Goal: Task Accomplishment & Management: Use online tool/utility

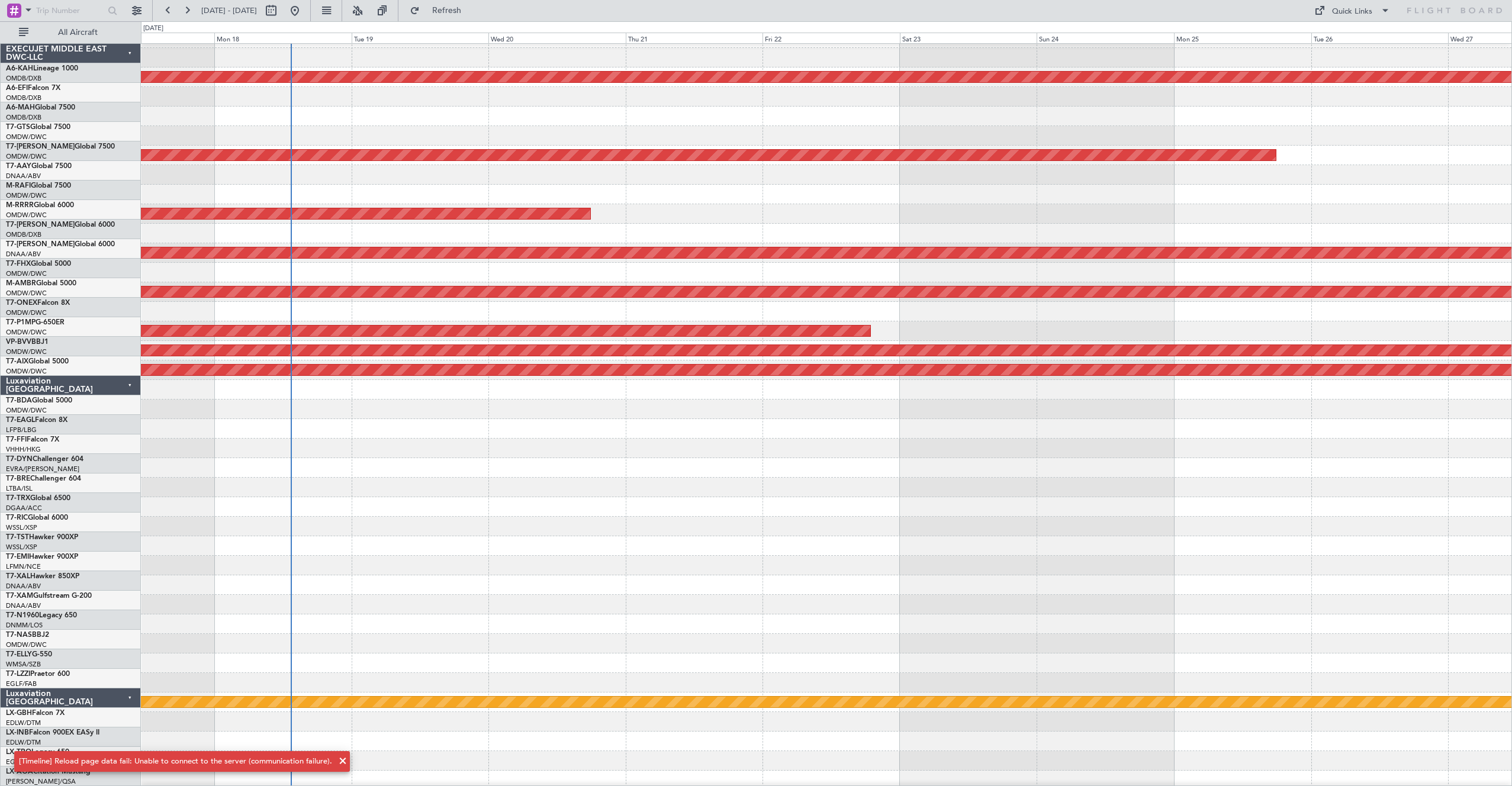
scroll to position [250, 0]
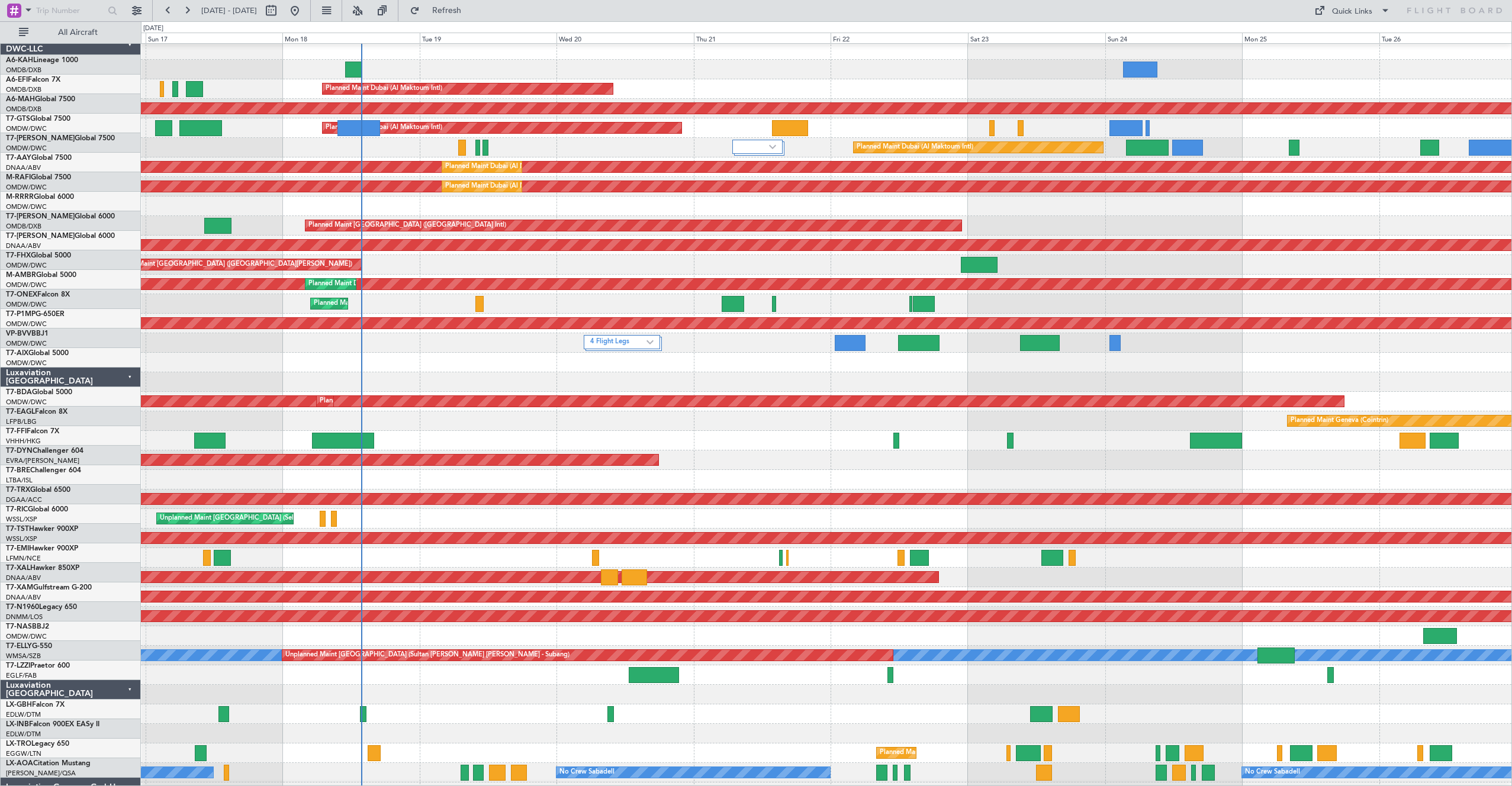
scroll to position [10, 0]
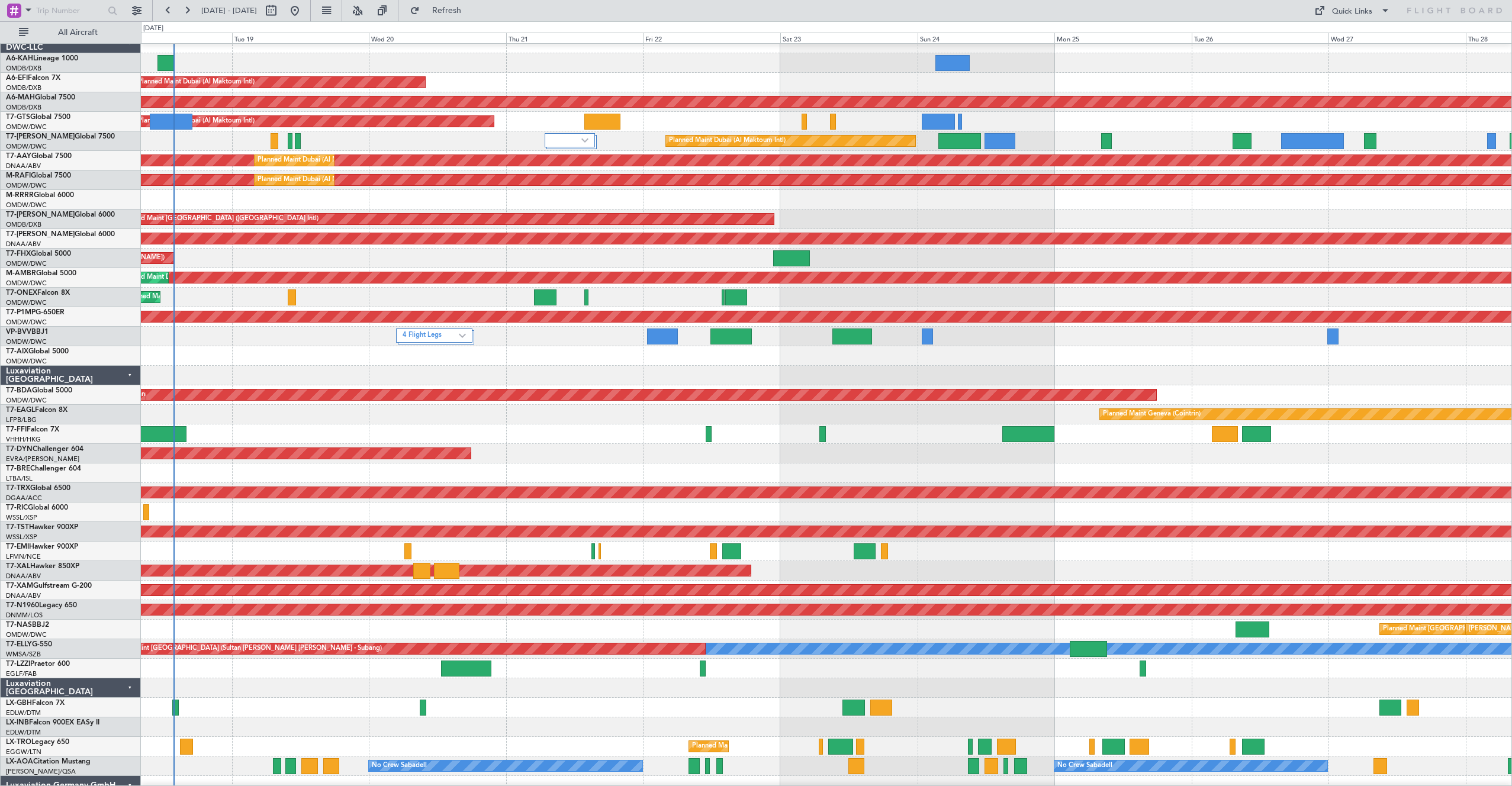
click at [611, 553] on div at bounding box center [826, 552] width 1370 height 20
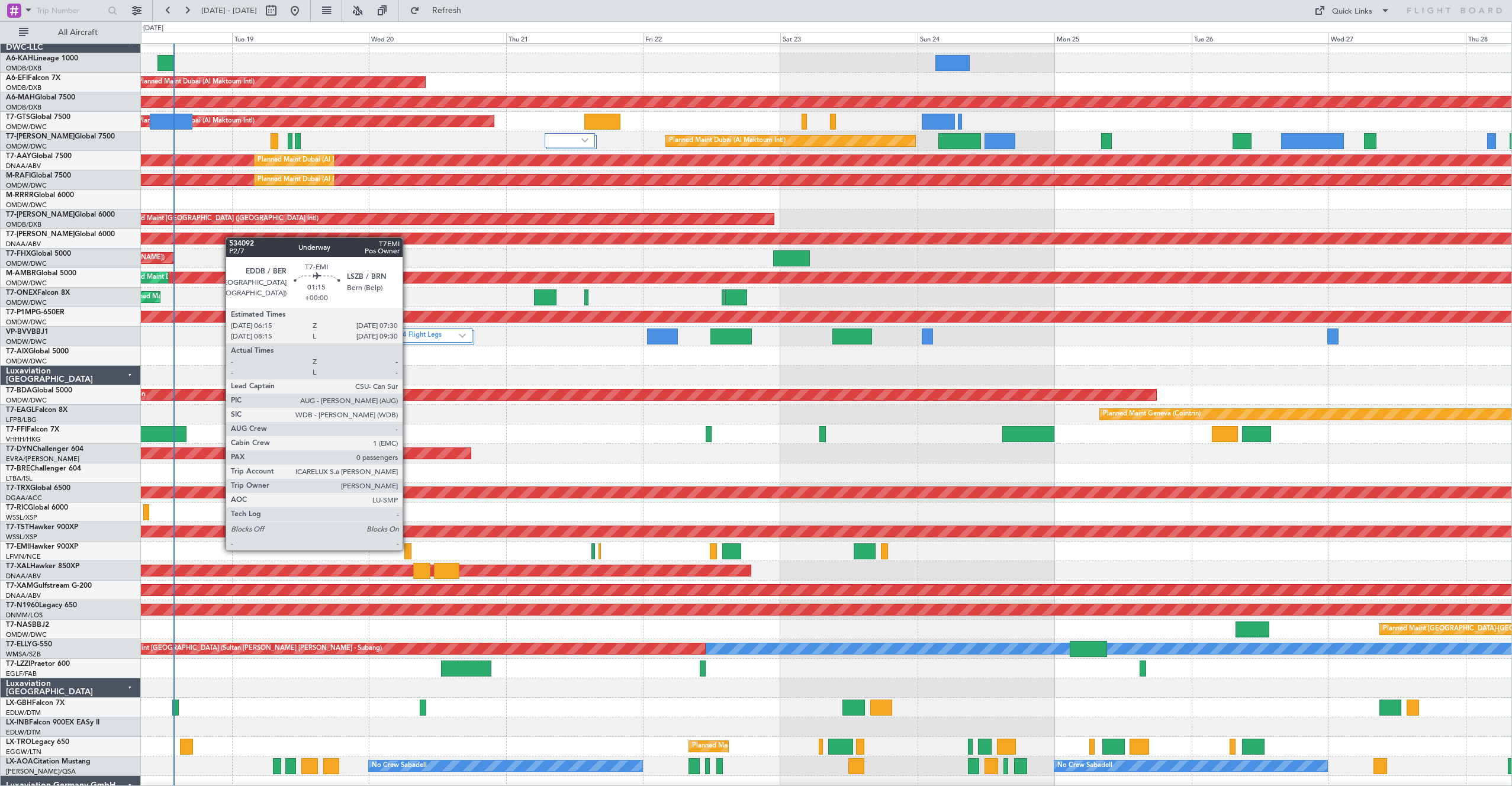
click at [408, 550] on div at bounding box center [407, 552] width 7 height 16
